Goal: Communication & Community: Answer question/provide support

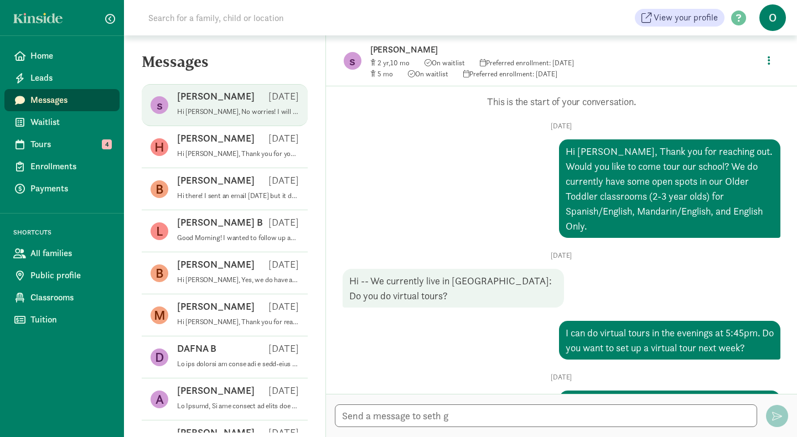
scroll to position [260, 0]
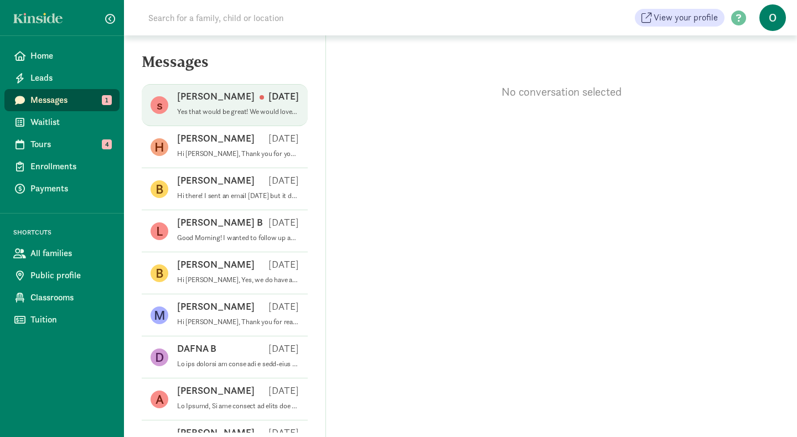
click at [215, 110] on p "Yes that would be great! We would love to set up time this week to review next …" at bounding box center [238, 111] width 122 height 9
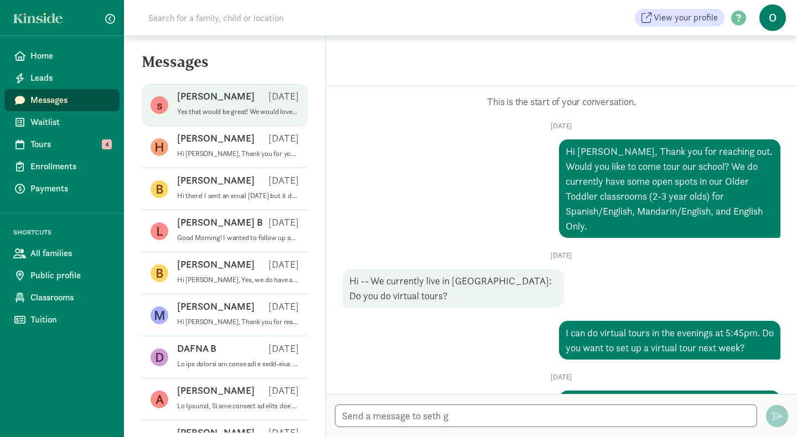
scroll to position [312, 0]
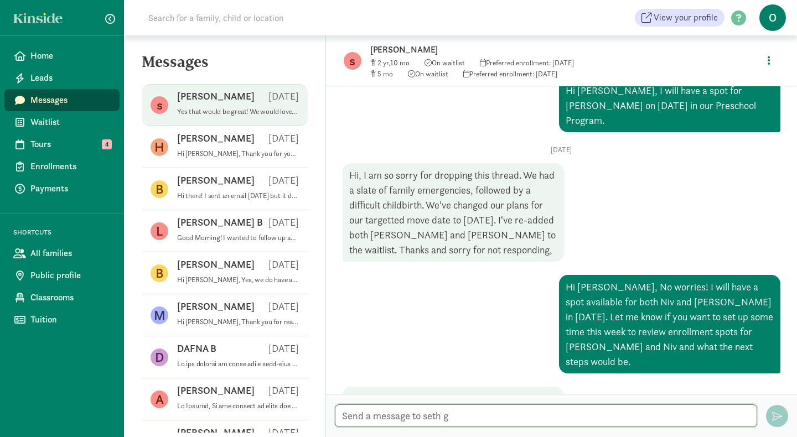
click at [396, 415] on textarea at bounding box center [546, 416] width 422 height 23
click at [573, 418] on textarea "Hi Seth, Would you like to come in and visit our school and we can review next …" at bounding box center [546, 416] width 422 height 23
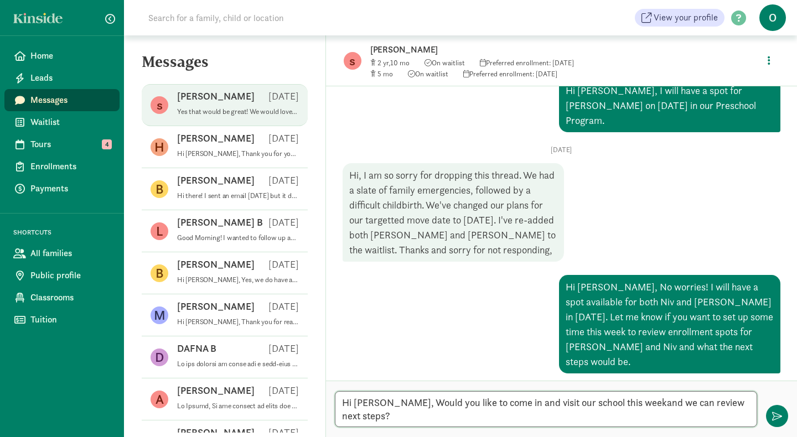
type textarea "Hi Seth, Would you like to come in and visit our school this week and we can re…"
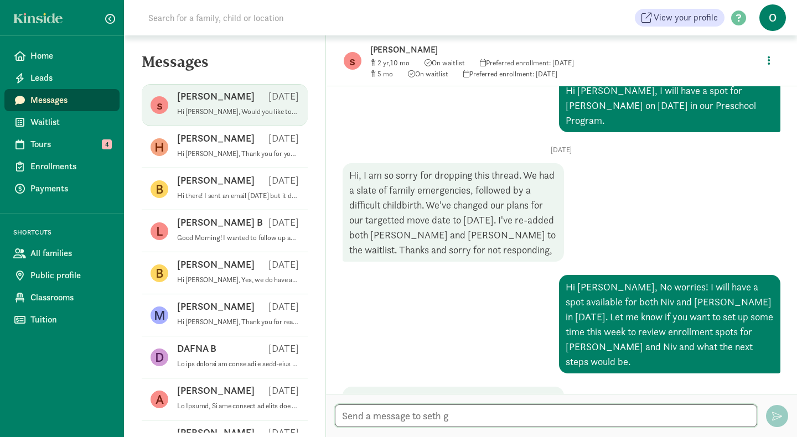
scroll to position [382, 0]
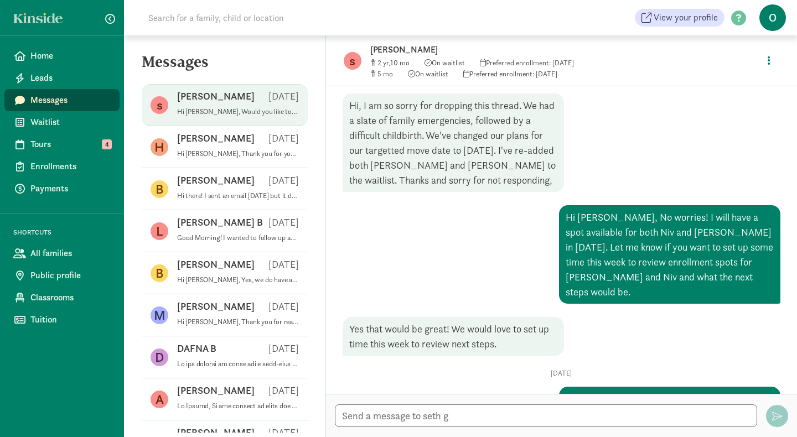
click at [61, 101] on span "Messages" at bounding box center [70, 100] width 80 height 13
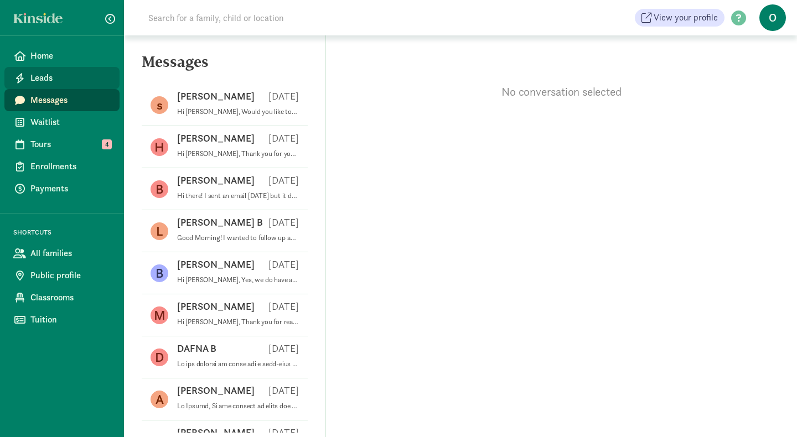
click at [68, 82] on span "Leads" at bounding box center [70, 77] width 80 height 13
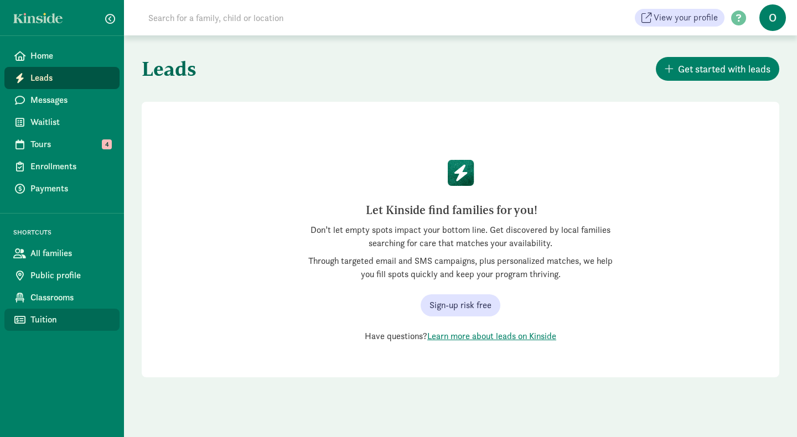
click at [58, 319] on span "Tuition" at bounding box center [70, 319] width 80 height 13
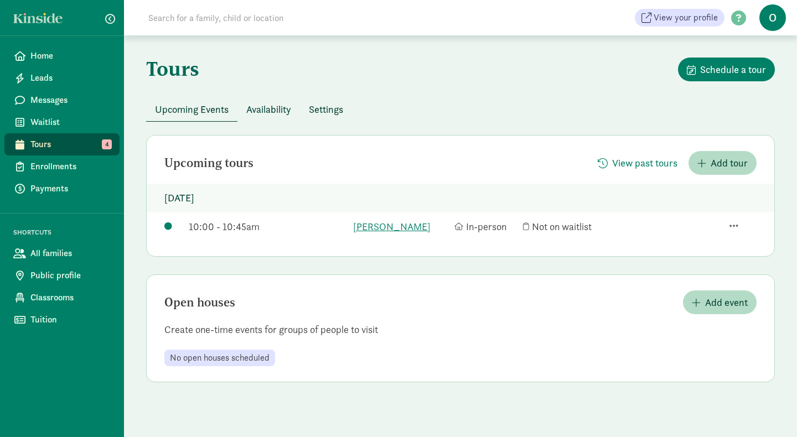
click at [258, 80] on div "Tours Schedule a tour" at bounding box center [460, 78] width 629 height 40
click at [76, 130] on link "Waitlist" at bounding box center [61, 122] width 115 height 22
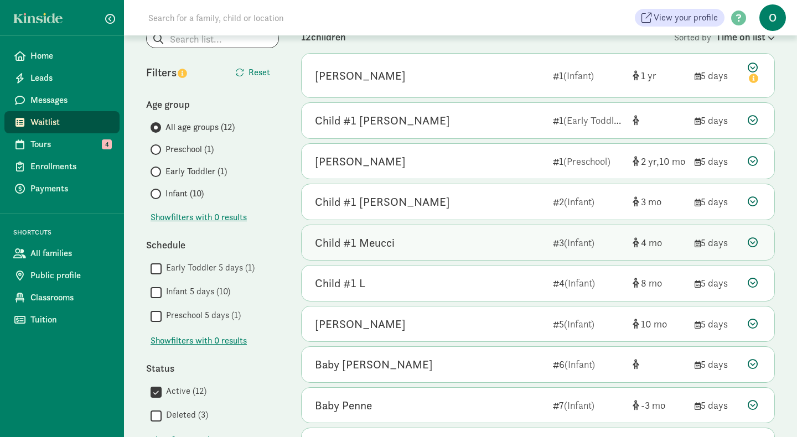
scroll to position [63, 0]
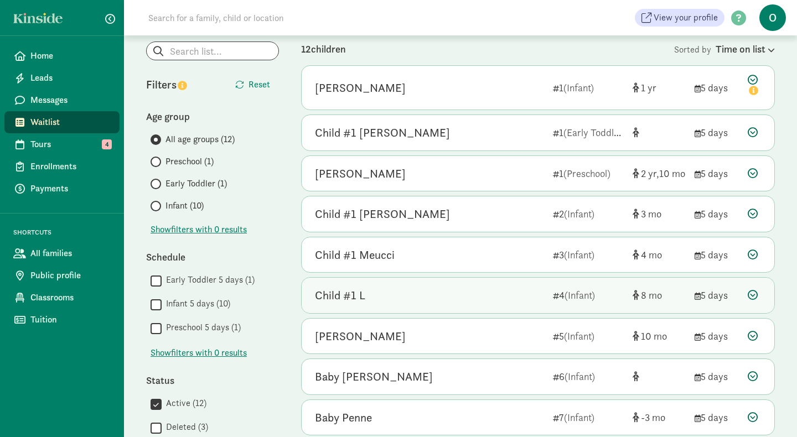
click at [371, 303] on div "Child #1 L" at bounding box center [429, 296] width 229 height 18
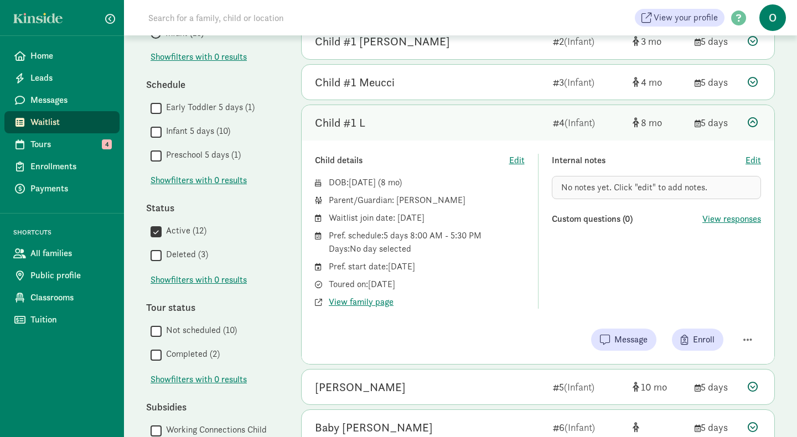
scroll to position [245, 0]
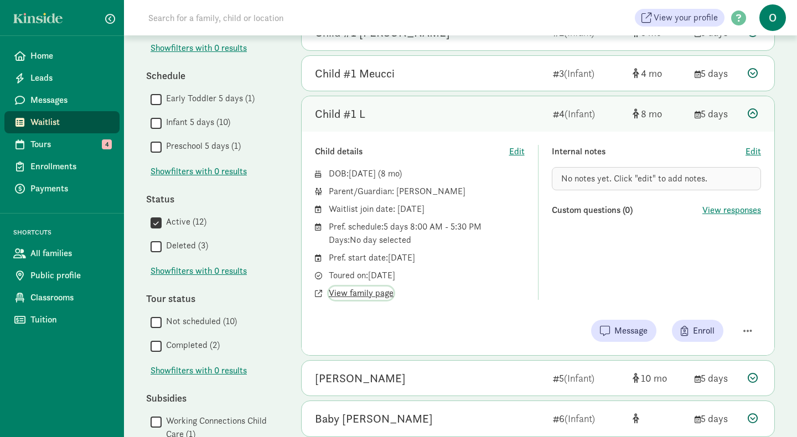
click at [373, 292] on span "View family page" at bounding box center [361, 293] width 65 height 13
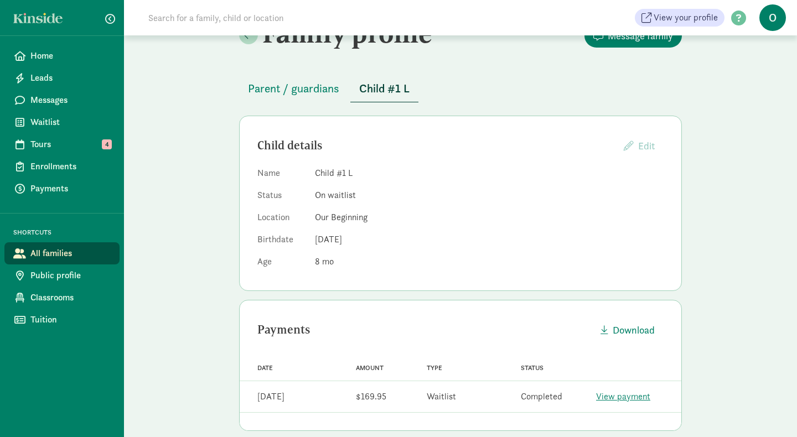
scroll to position [30, 0]
